Goal: Task Accomplishment & Management: Use online tool/utility

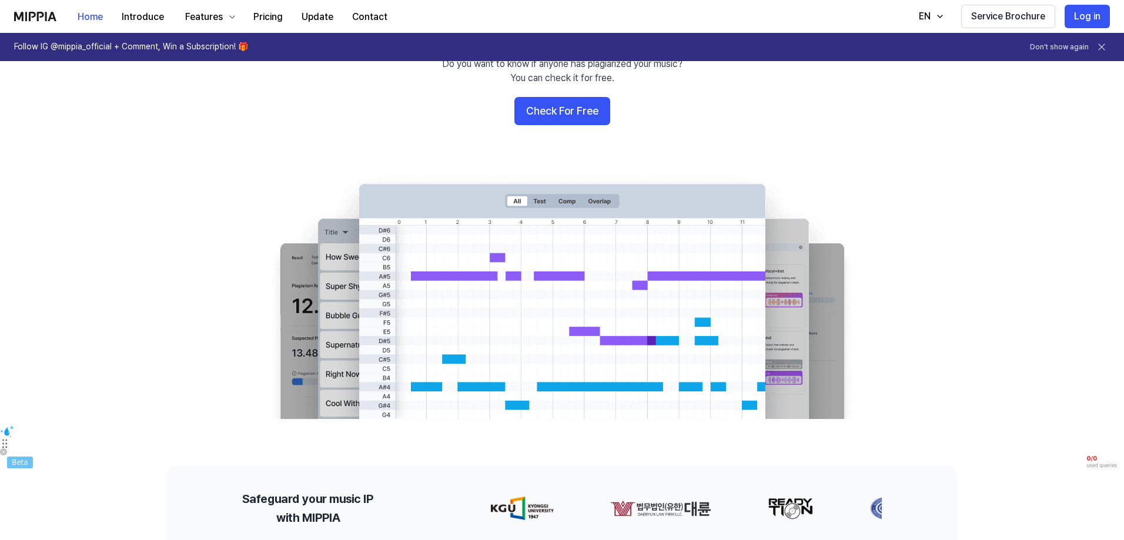
scroll to position [118, 0]
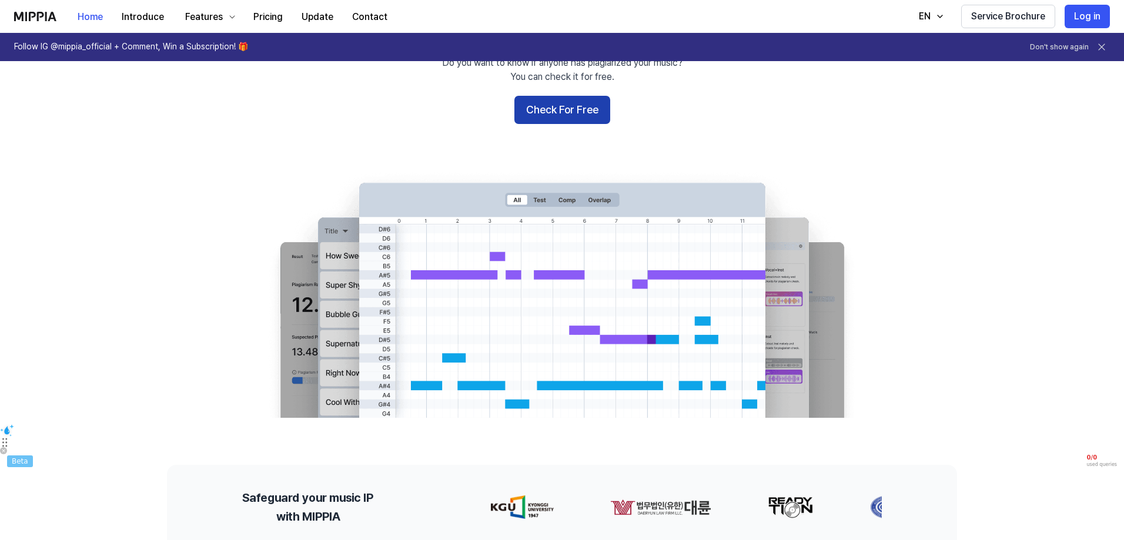
click at [581, 112] on button "Check For Free" at bounding box center [562, 110] width 96 height 28
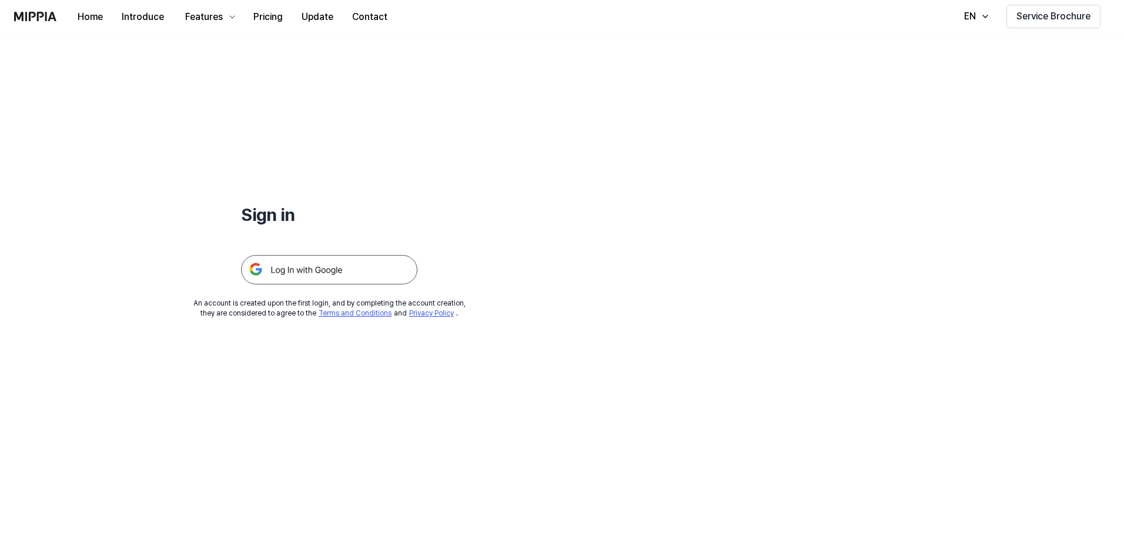
click at [344, 272] on img at bounding box center [329, 269] width 176 height 29
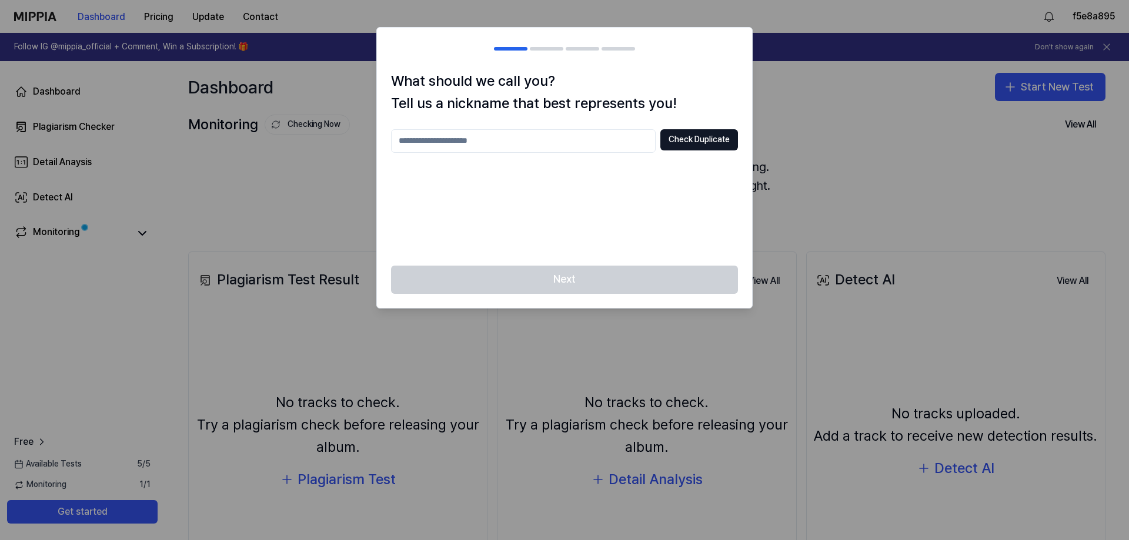
click at [482, 138] on input "text" at bounding box center [523, 141] width 265 height 24
type input "****"
click at [679, 135] on button "Check Duplicate" at bounding box center [699, 139] width 78 height 21
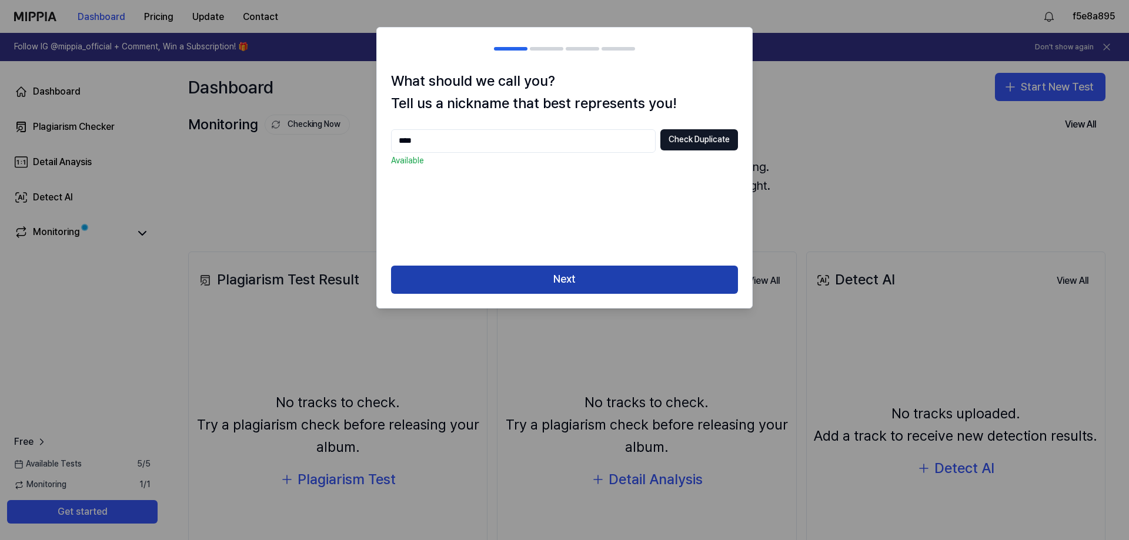
click at [608, 271] on button "Next" at bounding box center [564, 280] width 347 height 28
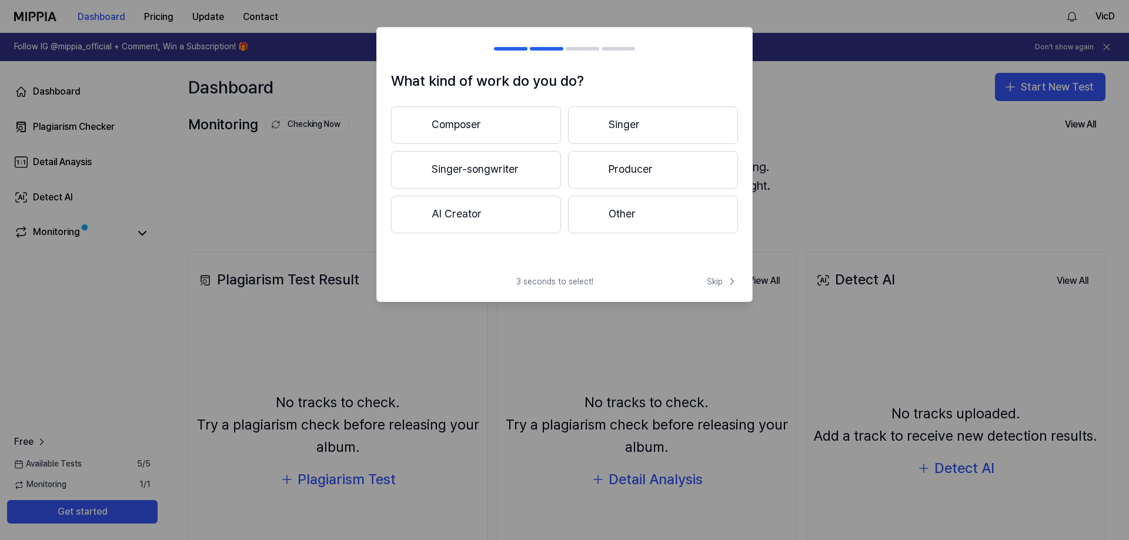
click at [526, 126] on button "Composer" at bounding box center [476, 125] width 170 height 38
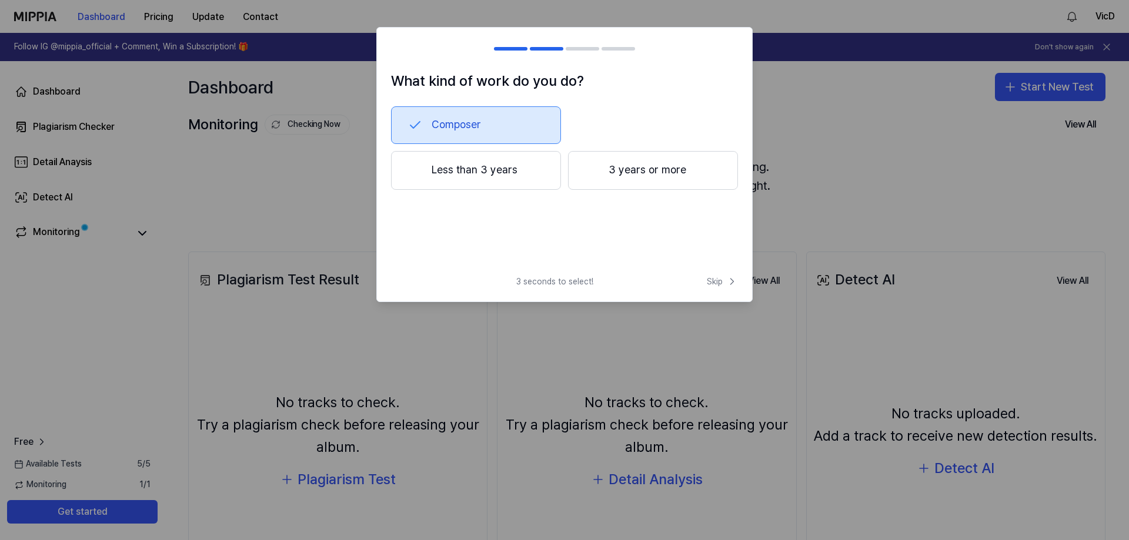
click at [620, 168] on button "3 years or more" at bounding box center [653, 170] width 170 height 39
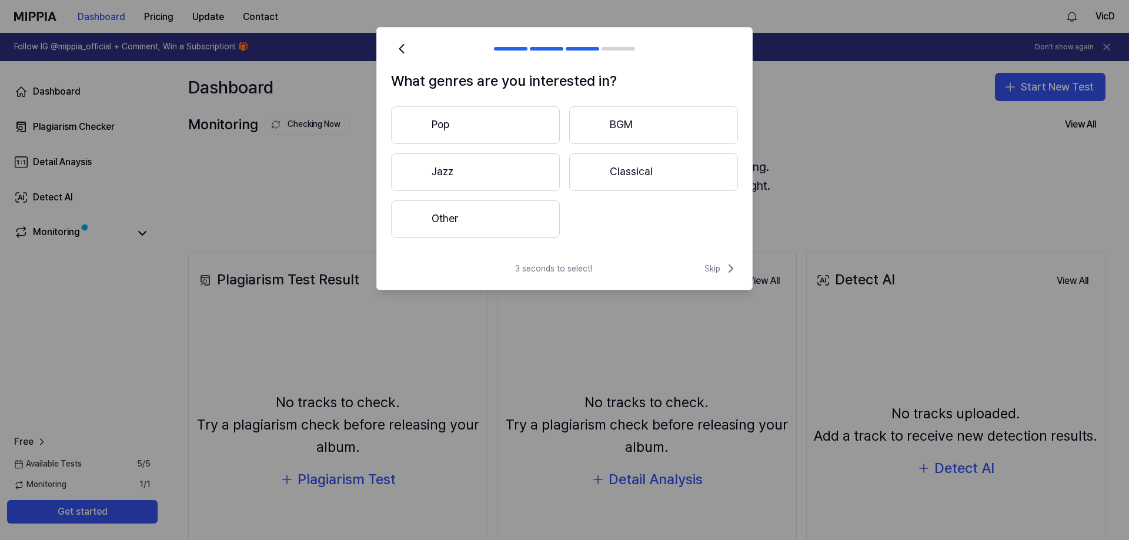
click at [486, 126] on button "Pop" at bounding box center [475, 125] width 169 height 38
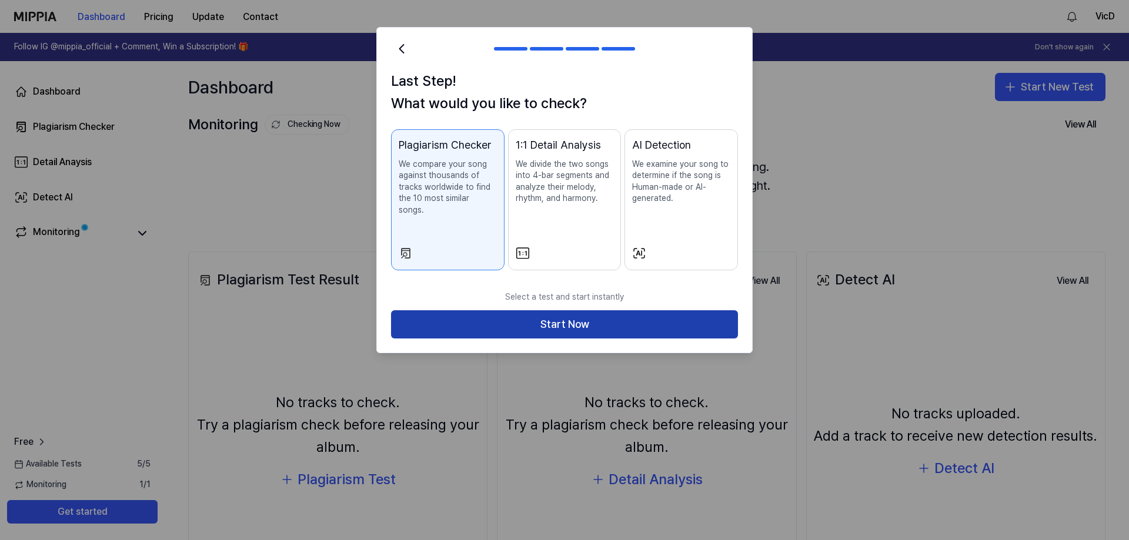
click at [550, 310] on button "Start Now" at bounding box center [564, 324] width 347 height 28
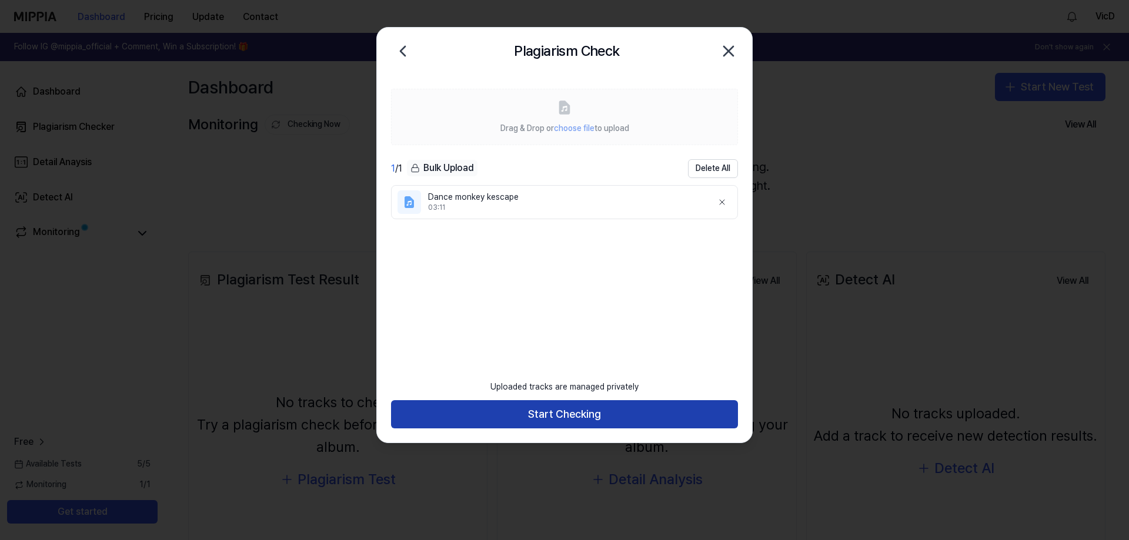
click at [535, 420] on button "Start Checking" at bounding box center [564, 414] width 347 height 28
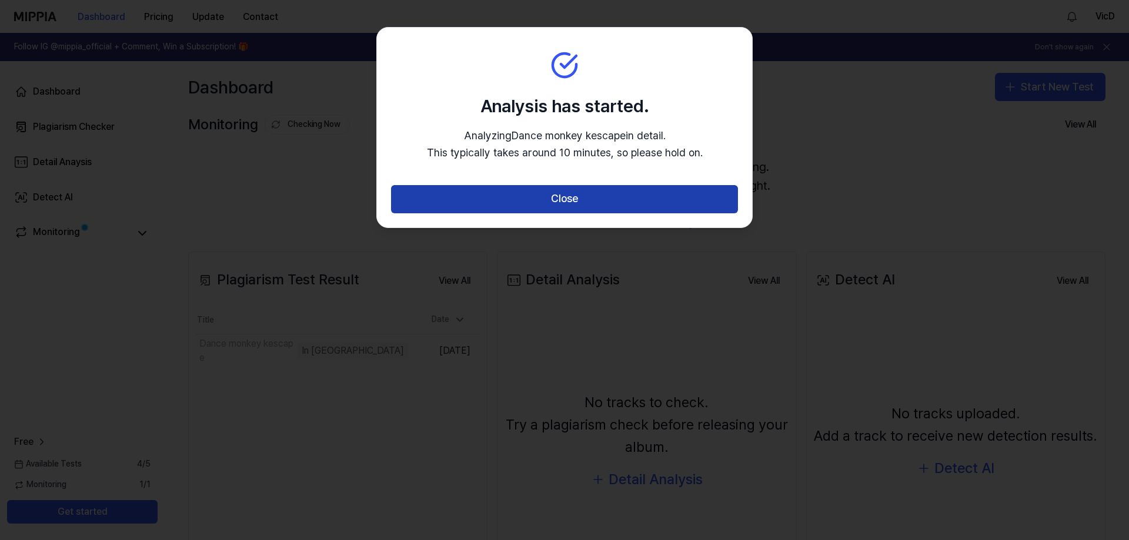
click at [534, 199] on button "Close" at bounding box center [564, 199] width 347 height 28
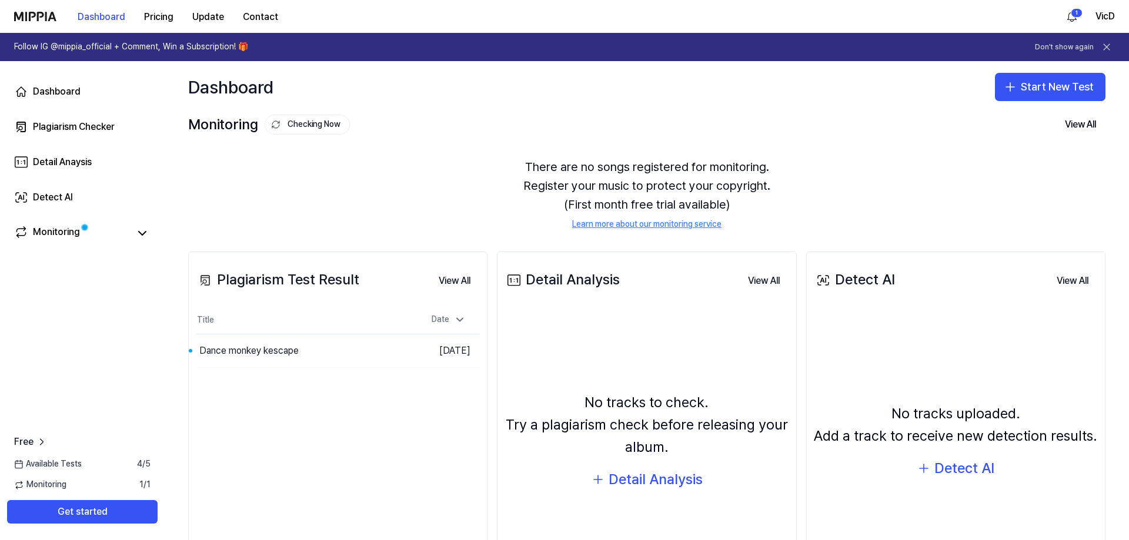
click at [305, 492] on div "Plagiarism Test Result View All Plagiarism Test Result Title Date Dance monkey …" at bounding box center [337, 433] width 299 height 363
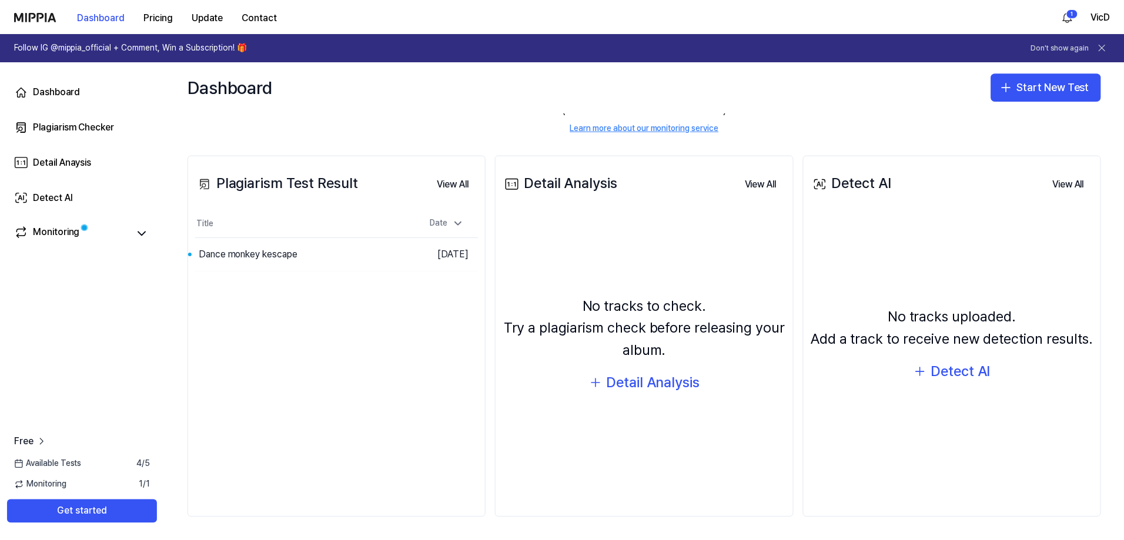
scroll to position [98, 0]
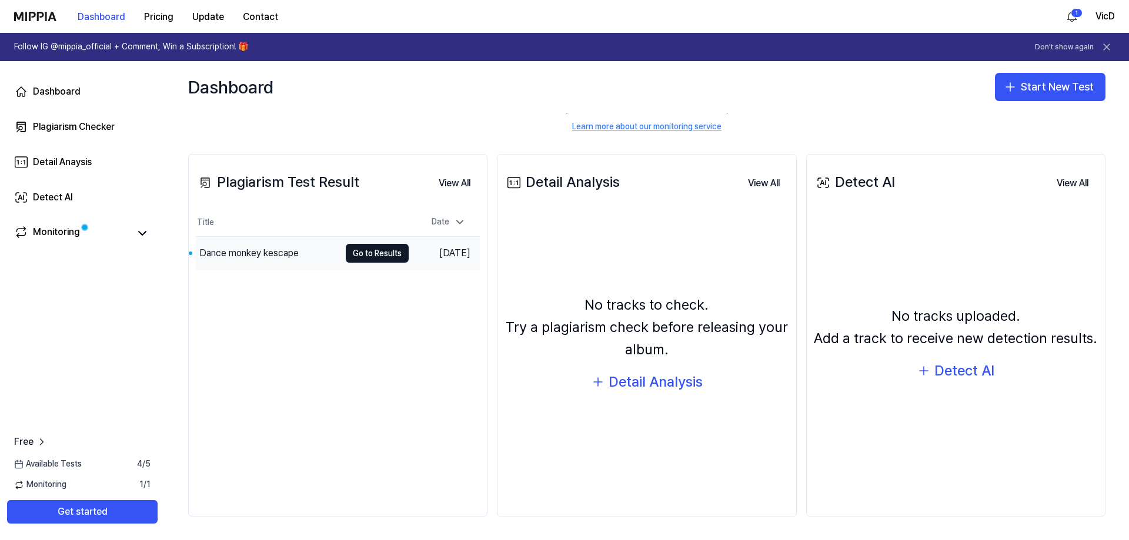
click at [313, 250] on div "Dance monkey kescape" at bounding box center [268, 253] width 144 height 33
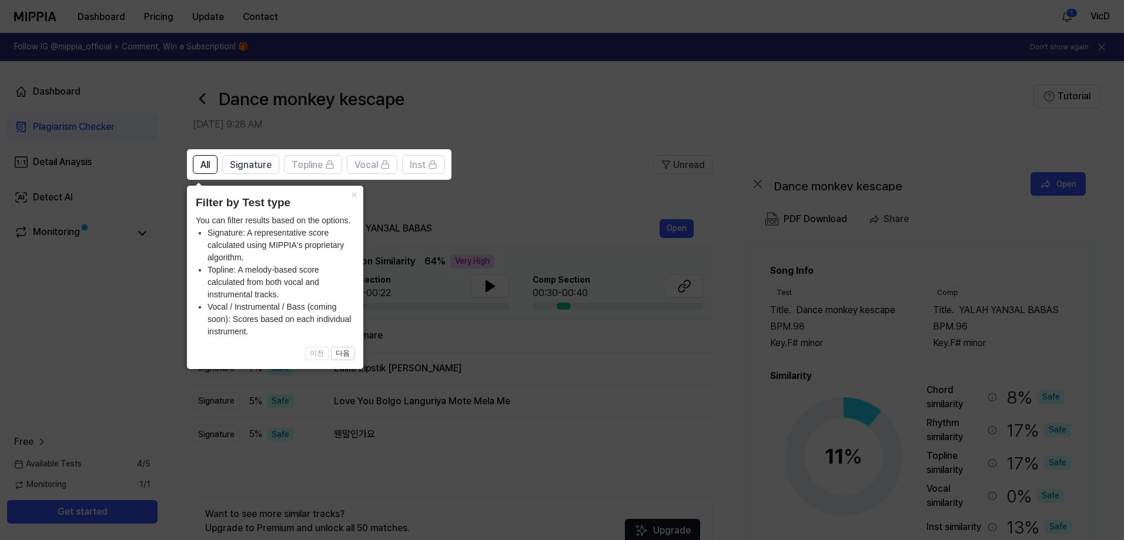
click at [539, 170] on icon at bounding box center [564, 270] width 1129 height 540
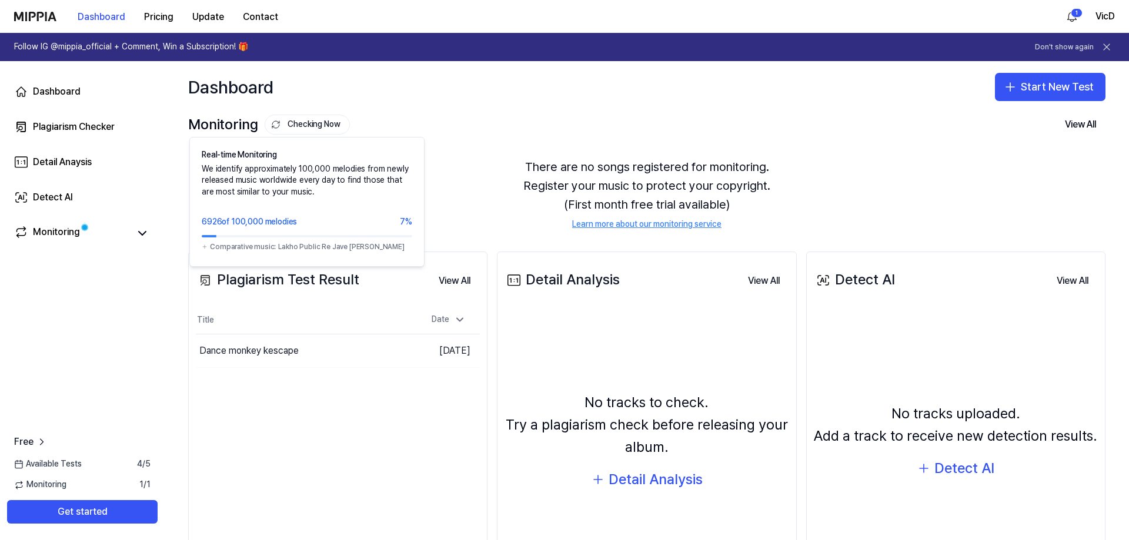
click at [302, 119] on button "Checking Now" at bounding box center [307, 125] width 85 height 20
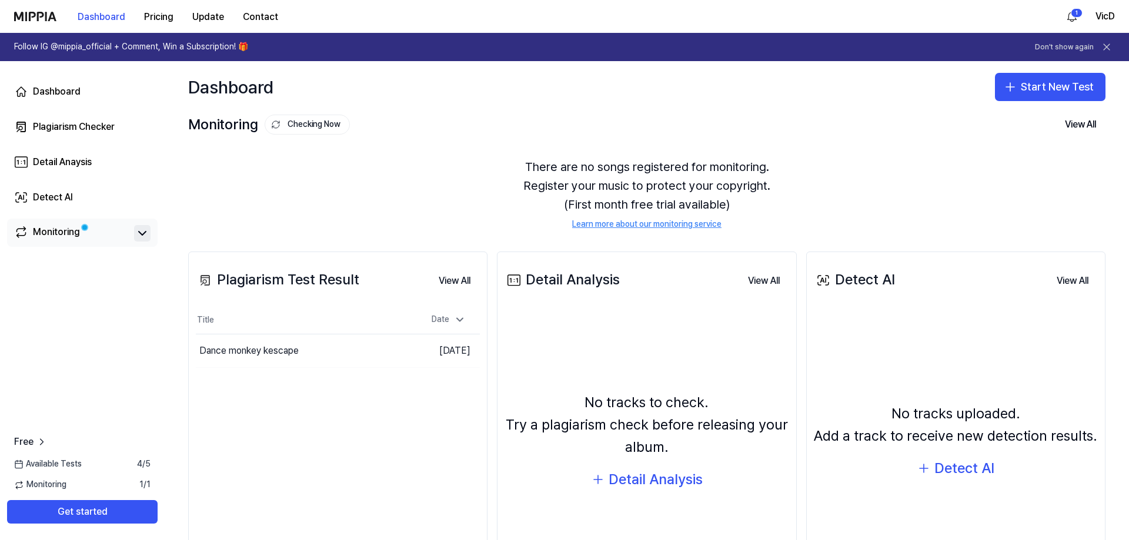
click at [143, 235] on icon at bounding box center [142, 233] width 14 height 14
click at [1004, 91] on icon "button" at bounding box center [1010, 87] width 14 height 14
click at [1015, 165] on div "Detect AI" at bounding box center [1008, 162] width 34 height 12
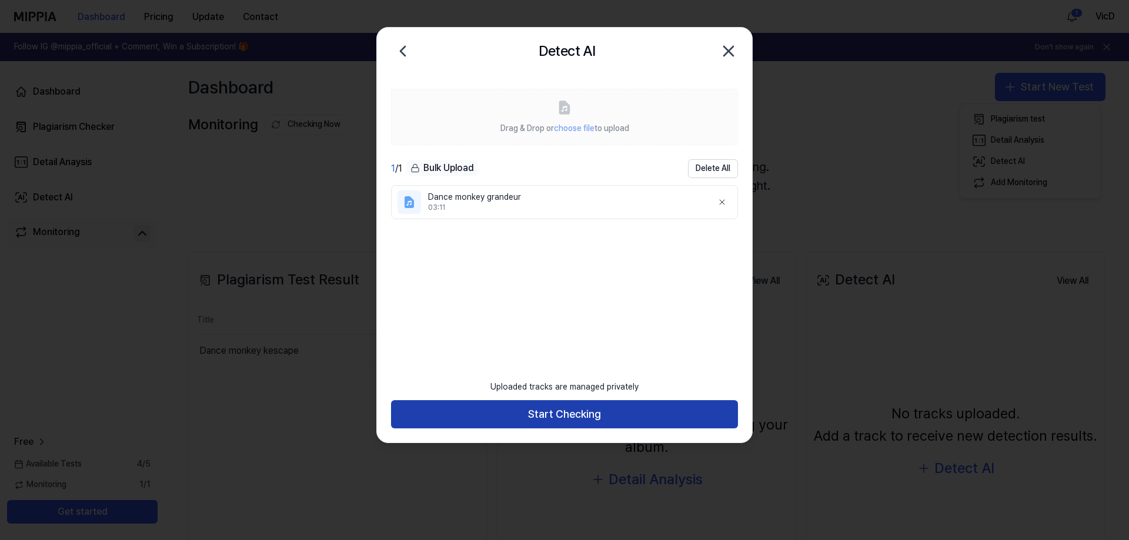
click at [549, 414] on button "Start Checking" at bounding box center [564, 414] width 347 height 28
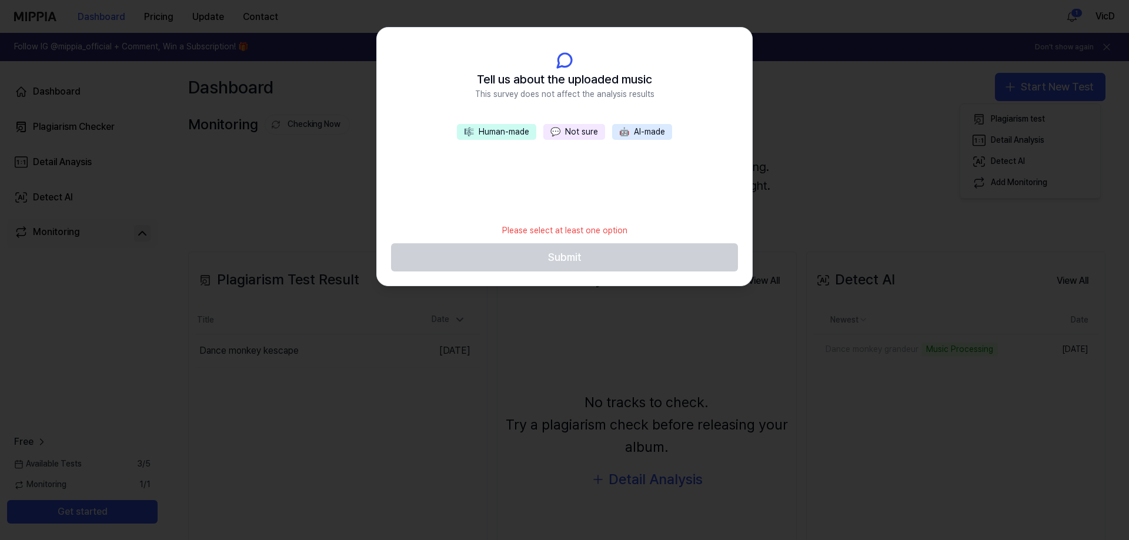
click at [649, 125] on button "🤖 AI-made" at bounding box center [642, 132] width 60 height 16
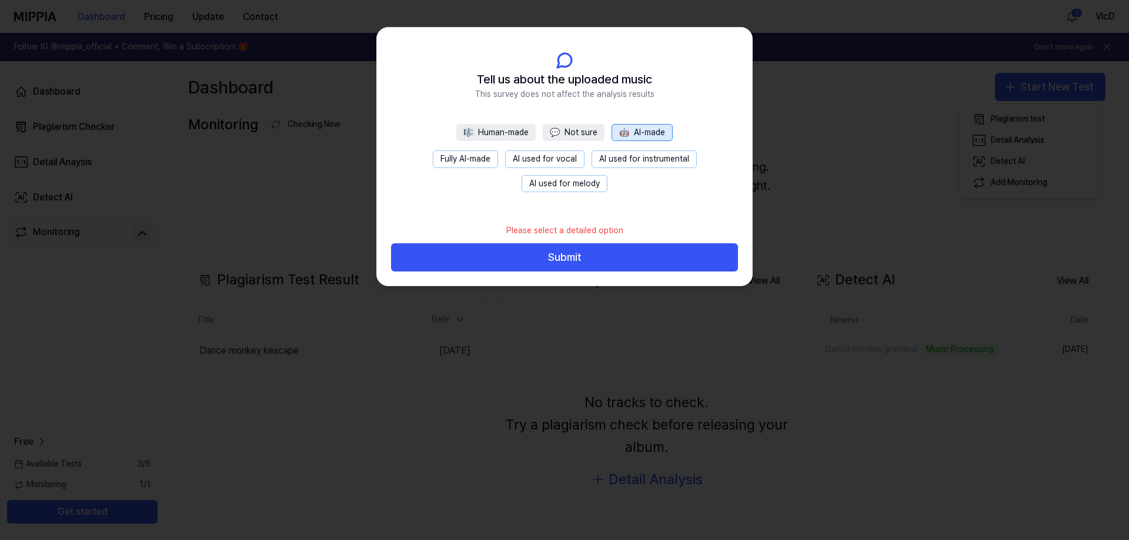
click at [489, 129] on button "🎼 Human-made" at bounding box center [495, 133] width 79 height 18
click at [492, 162] on button "All human-made" at bounding box center [465, 160] width 76 height 18
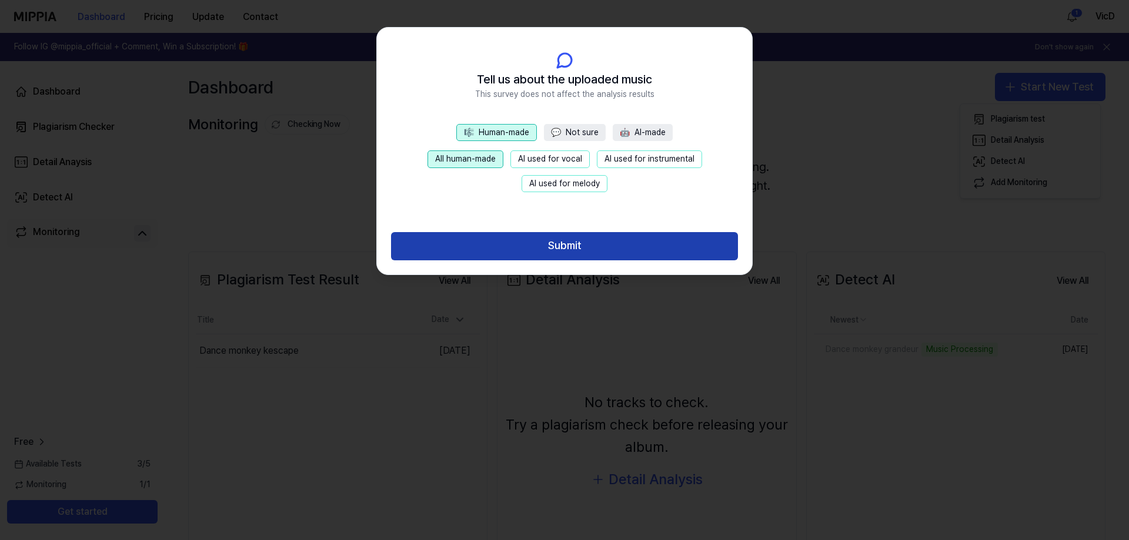
click at [544, 245] on button "Submit" at bounding box center [564, 246] width 347 height 28
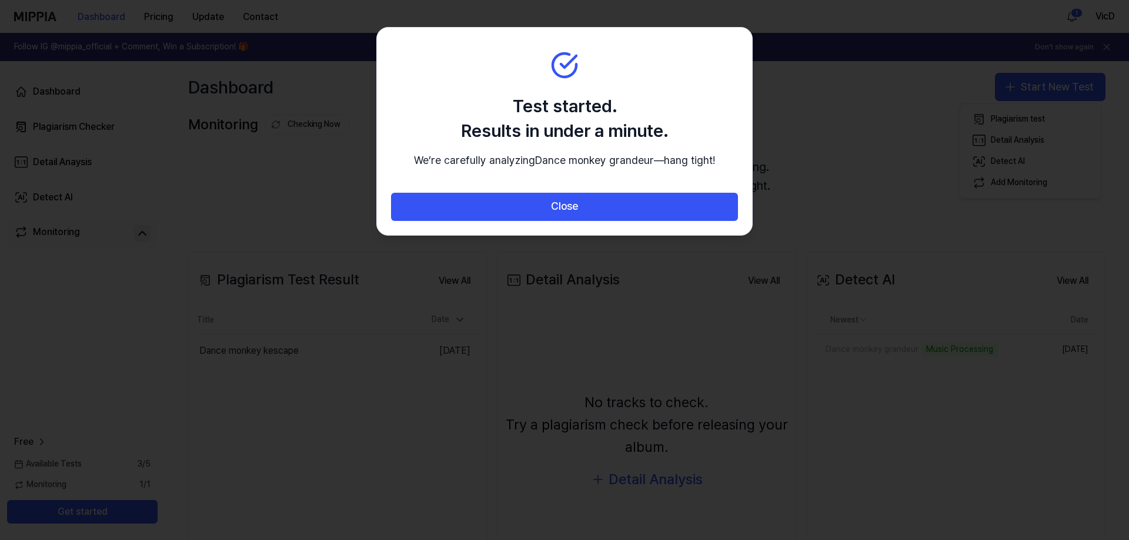
click at [566, 235] on div "Close" at bounding box center [564, 214] width 375 height 42
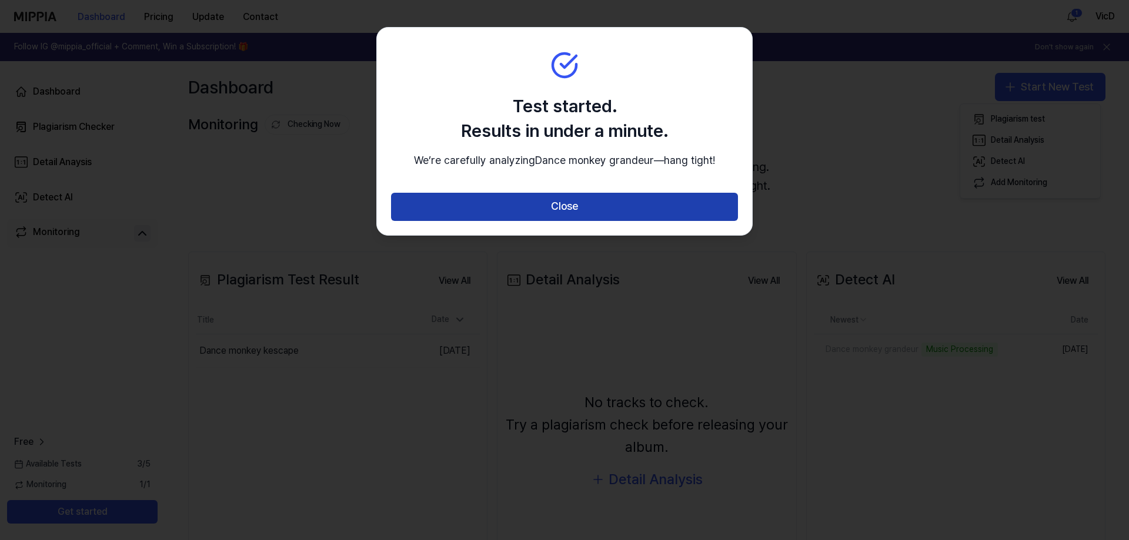
click at [564, 221] on button "Close" at bounding box center [564, 207] width 347 height 28
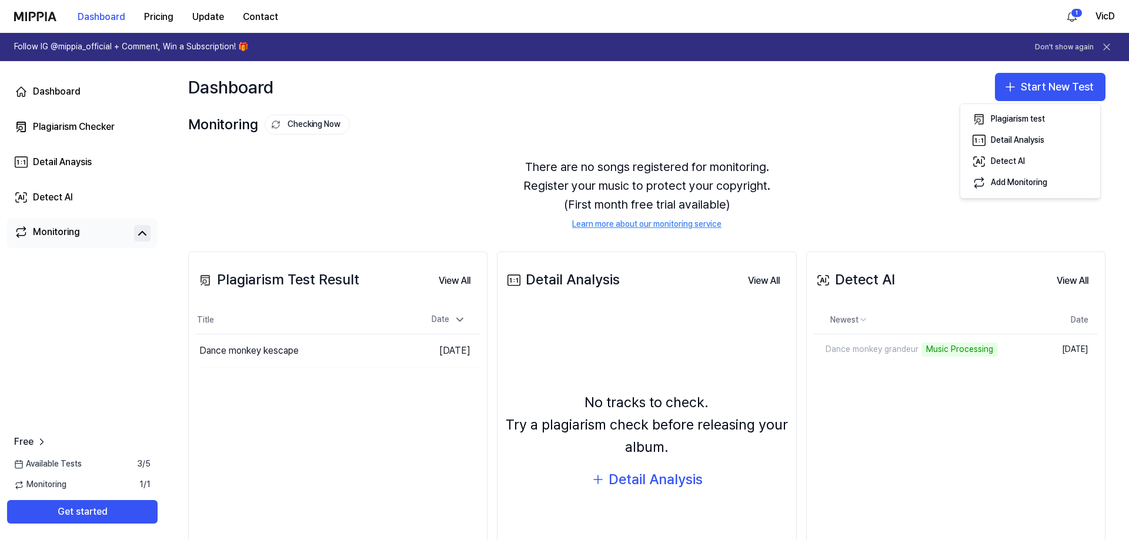
click at [875, 129] on div "Monitoring Checking Now View All" at bounding box center [646, 124] width 917 height 19
click at [850, 351] on div "Dance monkey grandeur" at bounding box center [855, 350] width 82 height 12
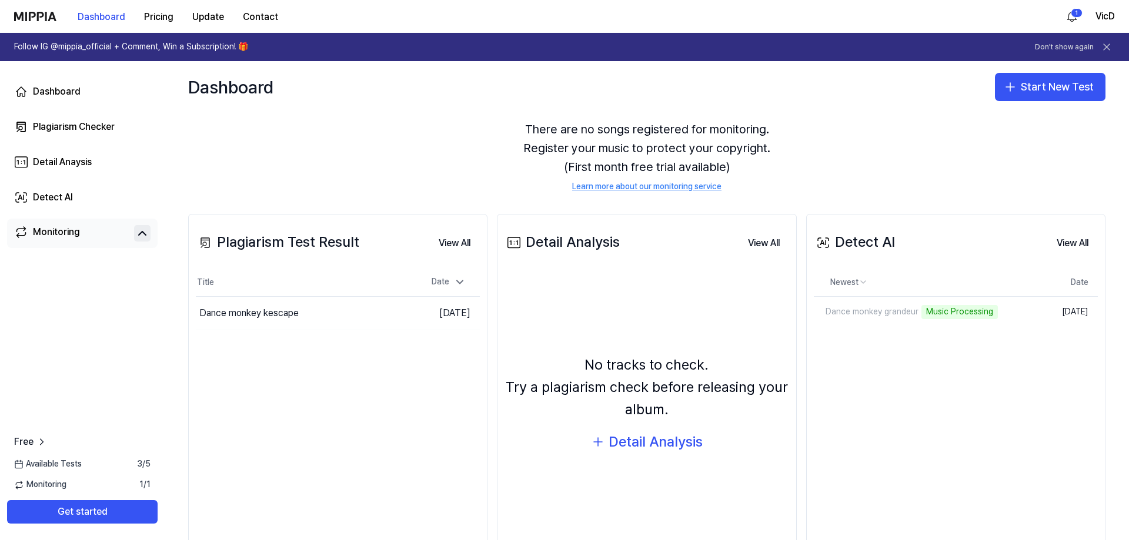
scroll to position [59, 0]
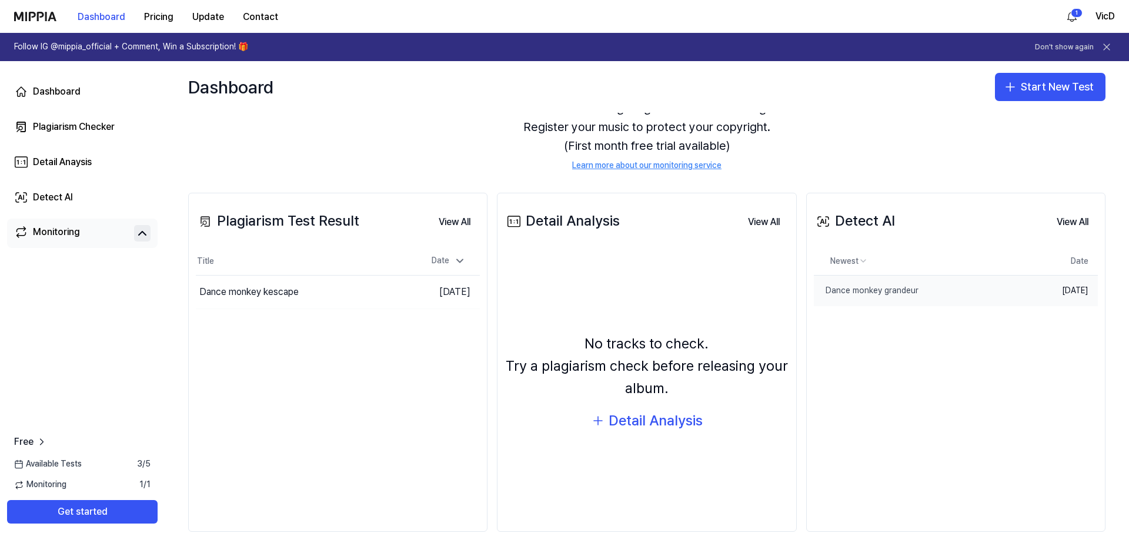
click at [1048, 295] on td "[DATE]" at bounding box center [1063, 291] width 68 height 31
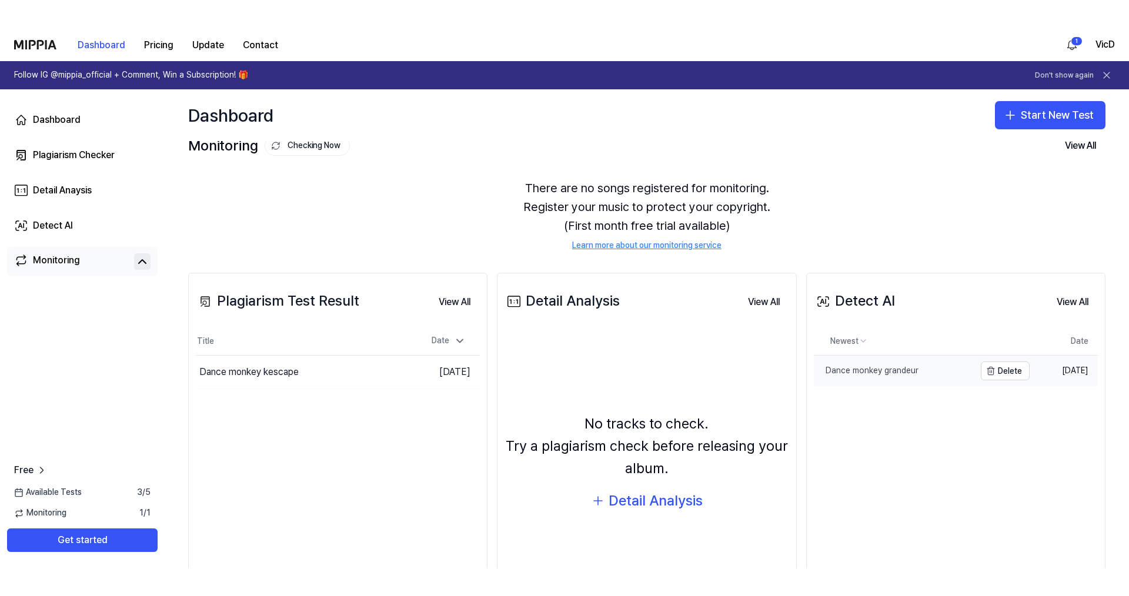
scroll to position [0, 0]
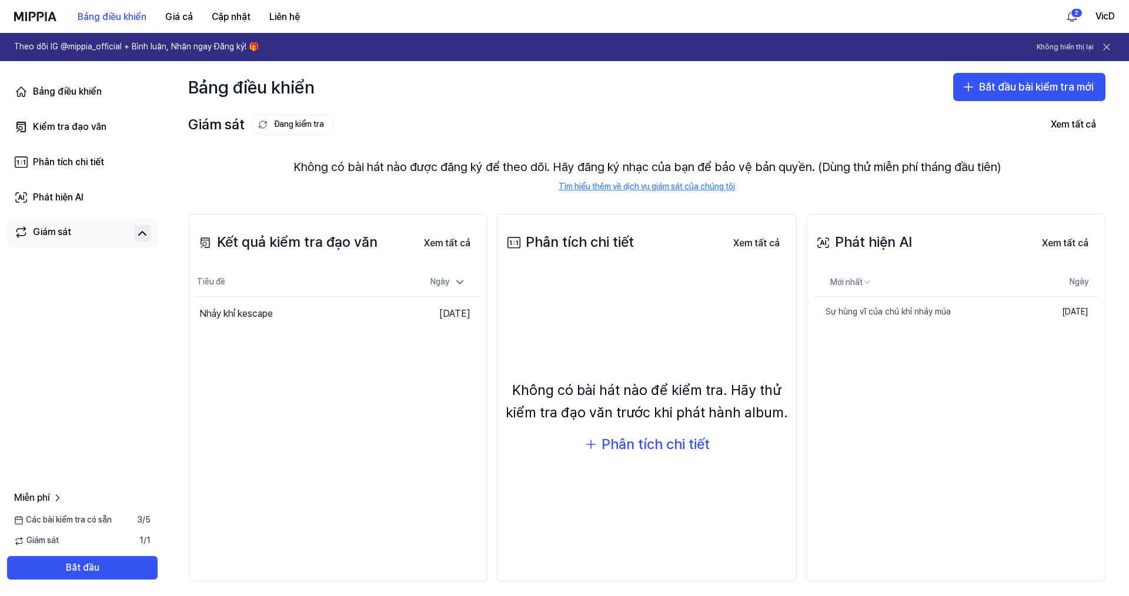
click at [444, 164] on font "Không có bài hát nào được đăng ký để theo dõi. Hãy đăng ký nhạc của bạn để bảo …" at bounding box center [646, 167] width 707 height 14
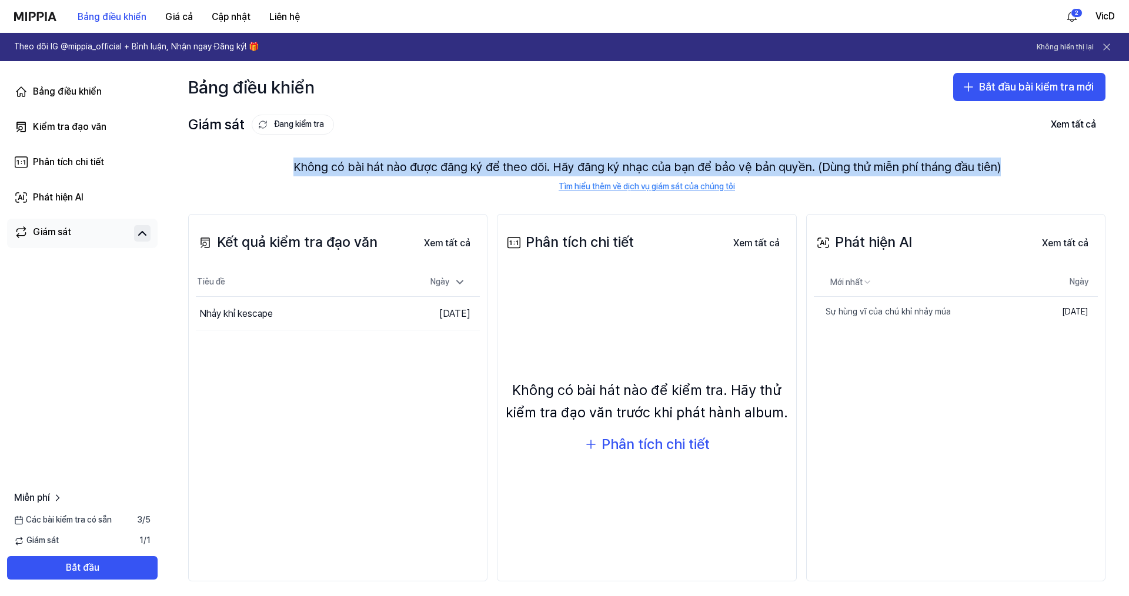
click at [444, 164] on font "Không có bài hát nào được đăng ký để theo dõi. Hãy đăng ký nhạc của bạn để bảo …" at bounding box center [646, 167] width 707 height 14
